Goal: Task Accomplishment & Management: Manage account settings

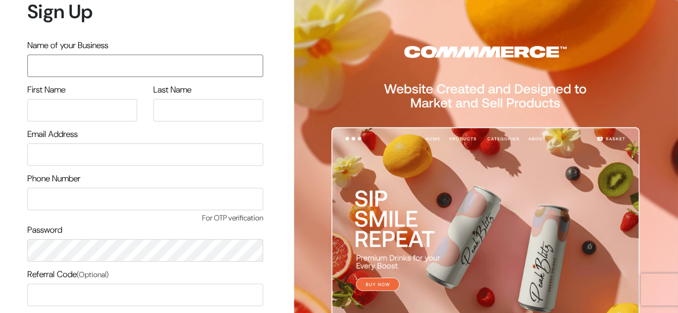
scroll to position [91, 0]
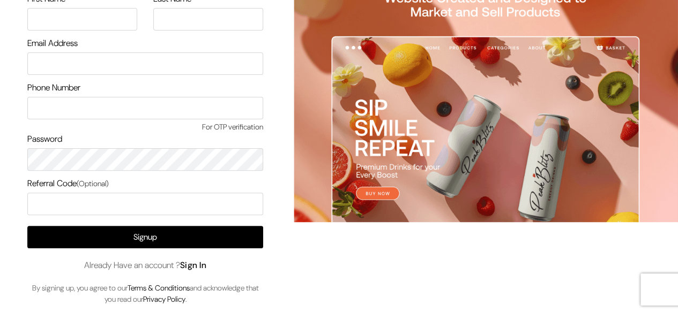
click at [207, 267] on link "Sign In" at bounding box center [193, 265] width 27 height 11
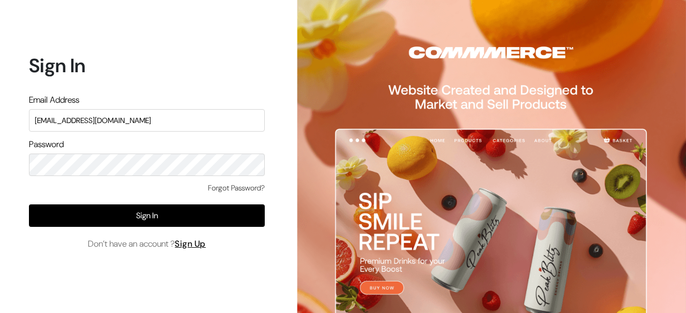
type input "[EMAIL_ADDRESS][DOMAIN_NAME]"
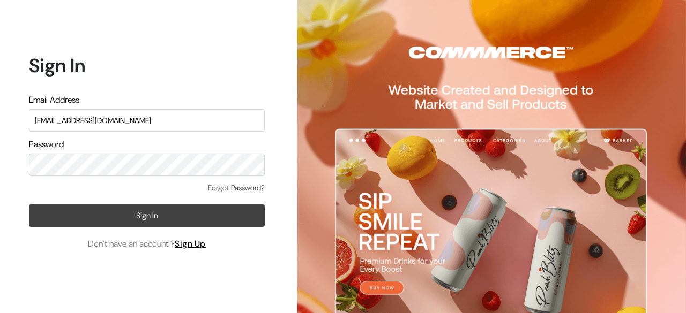
click at [163, 206] on button "Sign In" at bounding box center [147, 216] width 236 height 22
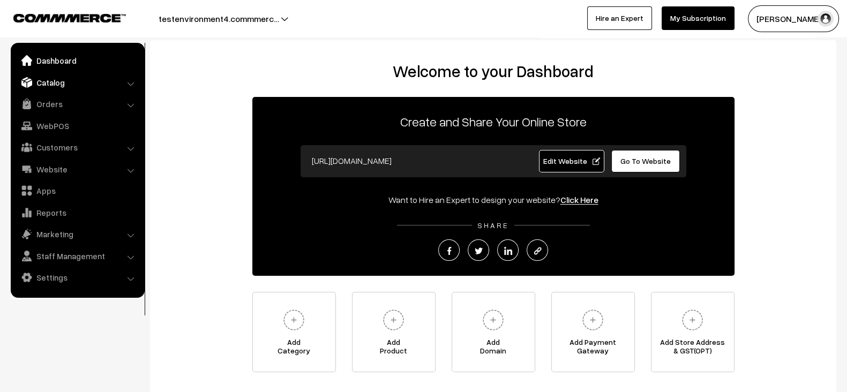
click at [59, 88] on link "Catalog" at bounding box center [76, 82] width 127 height 19
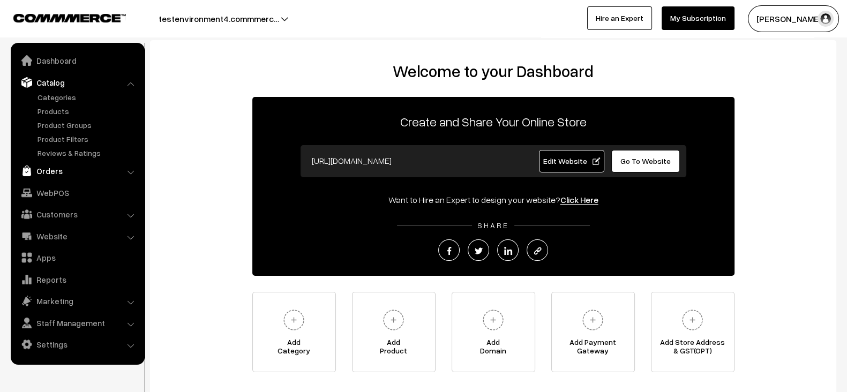
click at [51, 170] on link "Orders" at bounding box center [76, 170] width 127 height 19
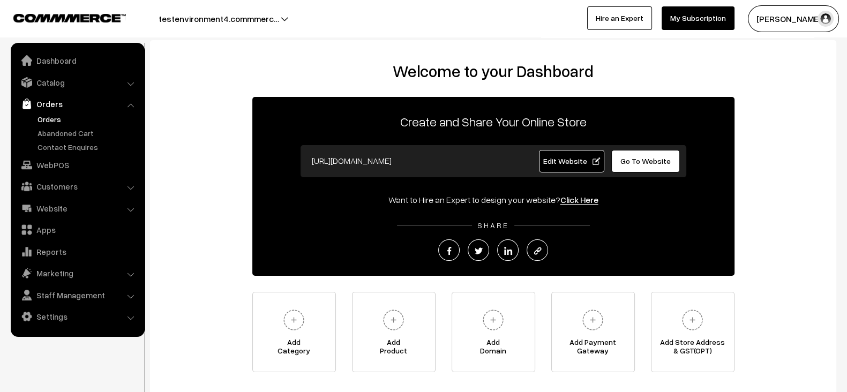
click at [46, 122] on link "Orders" at bounding box center [88, 119] width 106 height 11
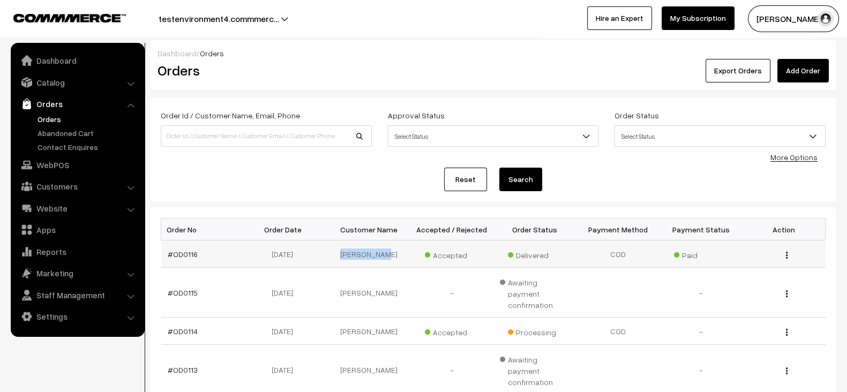
drag, startPoint x: 347, startPoint y: 252, endPoint x: 386, endPoint y: 253, distance: 39.6
click at [386, 253] on td "[PERSON_NAME]" at bounding box center [368, 254] width 83 height 27
copy td "[PERSON_NAME]"
click at [249, 125] on input at bounding box center [266, 135] width 211 height 21
paste input "[PERSON_NAME]"
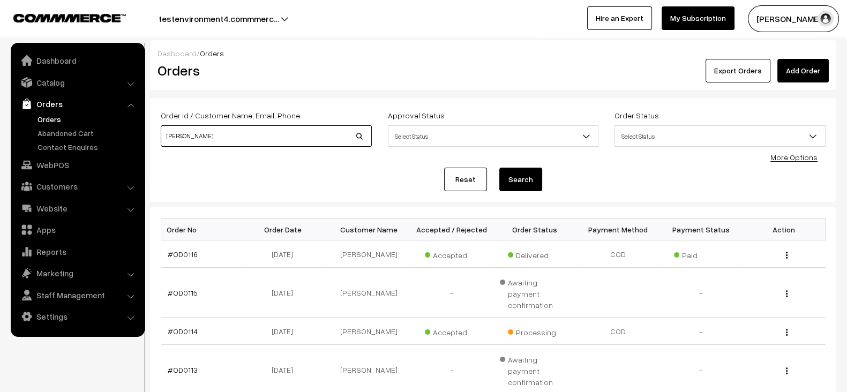
type input "[PERSON_NAME]"
click at [499, 168] on button "Search" at bounding box center [520, 180] width 43 height 24
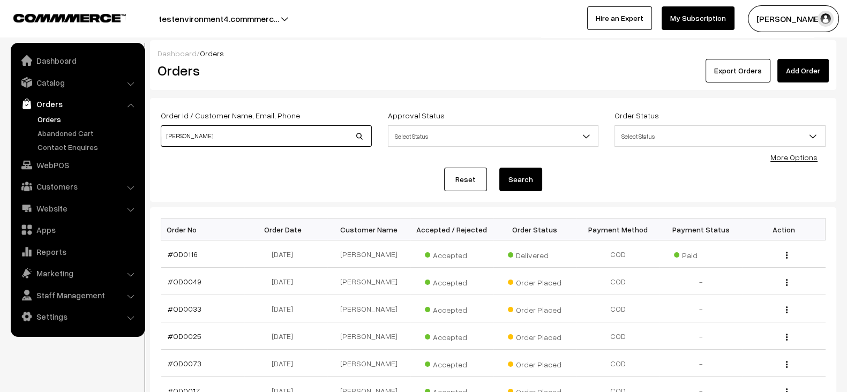
drag, startPoint x: 281, startPoint y: 136, endPoint x: 170, endPoint y: 140, distance: 110.4
click at [170, 140] on input "[PERSON_NAME]" at bounding box center [266, 135] width 211 height 21
click at [214, 133] on input "[PERSON_NAME]" at bounding box center [266, 135] width 211 height 21
drag, startPoint x: 214, startPoint y: 133, endPoint x: 142, endPoint y: 140, distance: 72.1
click at [142, 140] on body "Thank you for showing interest. Our team will call you shortly. Close testenvir…" at bounding box center [423, 324] width 847 height 648
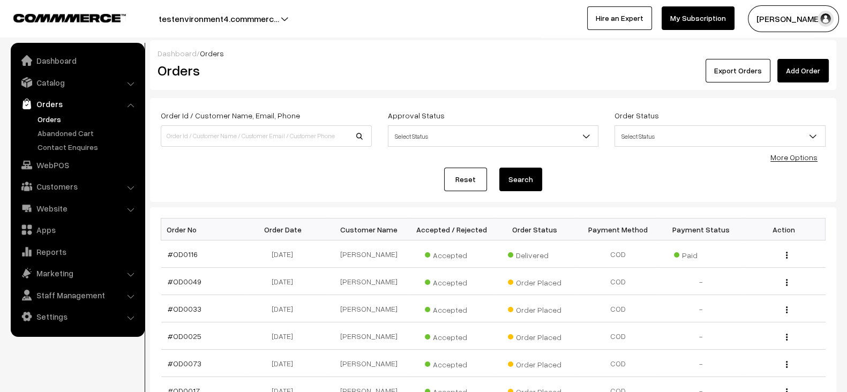
click at [258, 168] on div "Reset Search" at bounding box center [493, 180] width 665 height 24
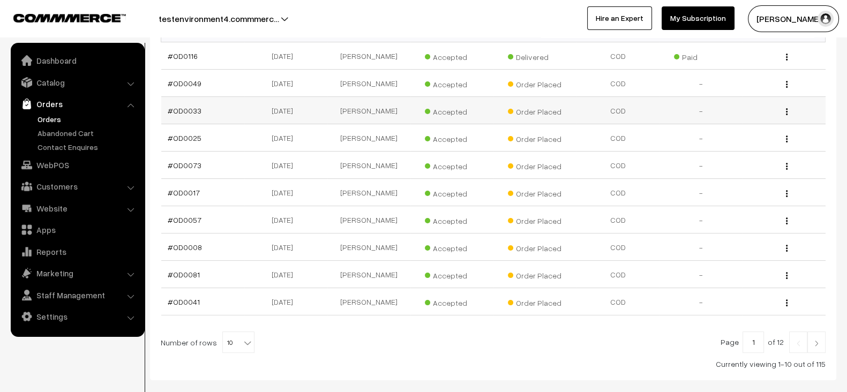
scroll to position [201, 0]
